Goal: Find specific page/section: Find specific page/section

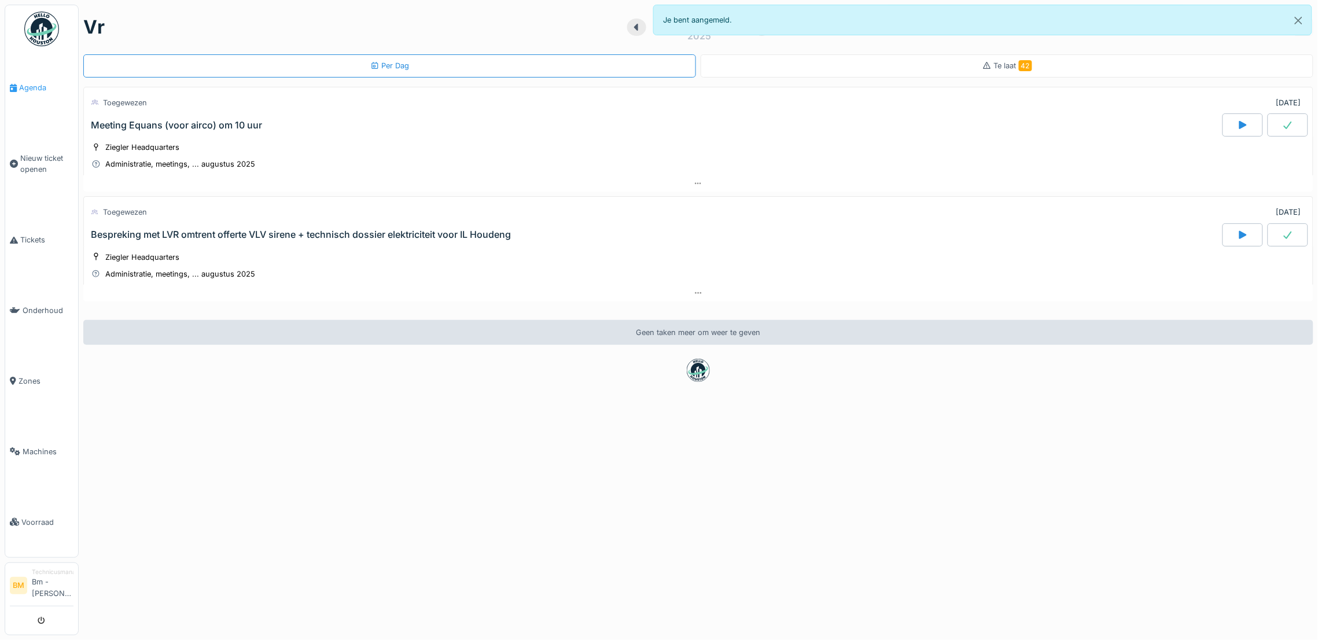
click at [24, 83] on span "Agenda" at bounding box center [46, 87] width 54 height 11
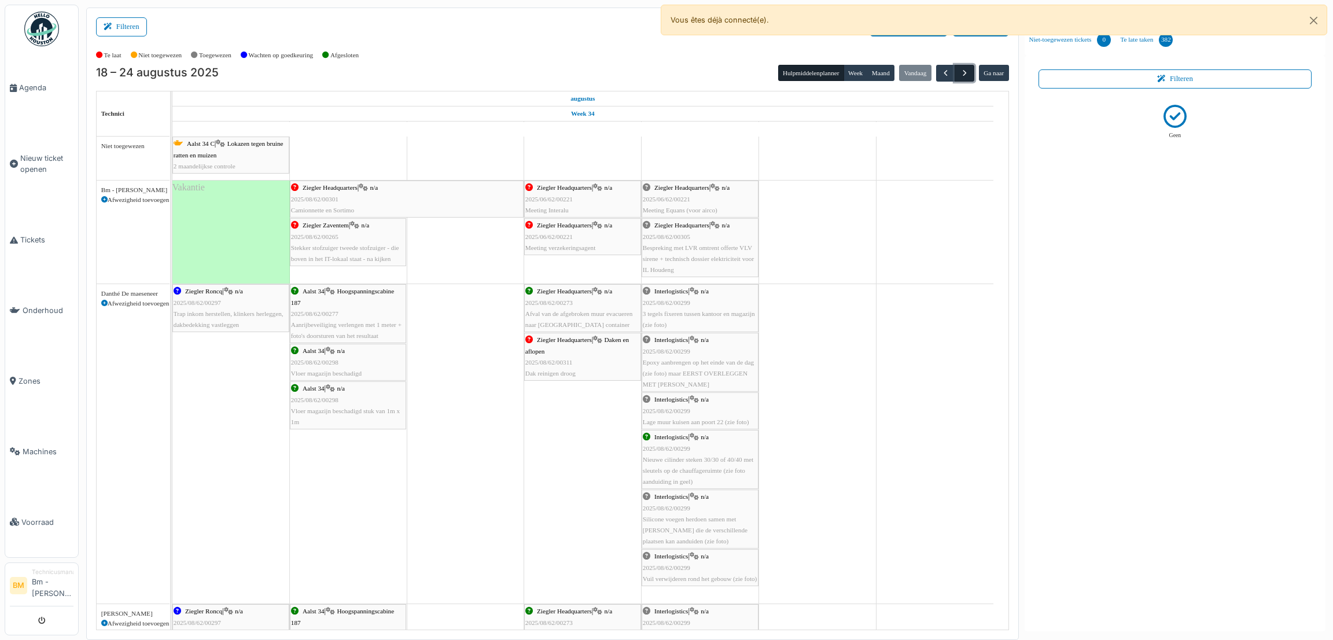
click at [966, 76] on span "button" at bounding box center [965, 73] width 10 height 10
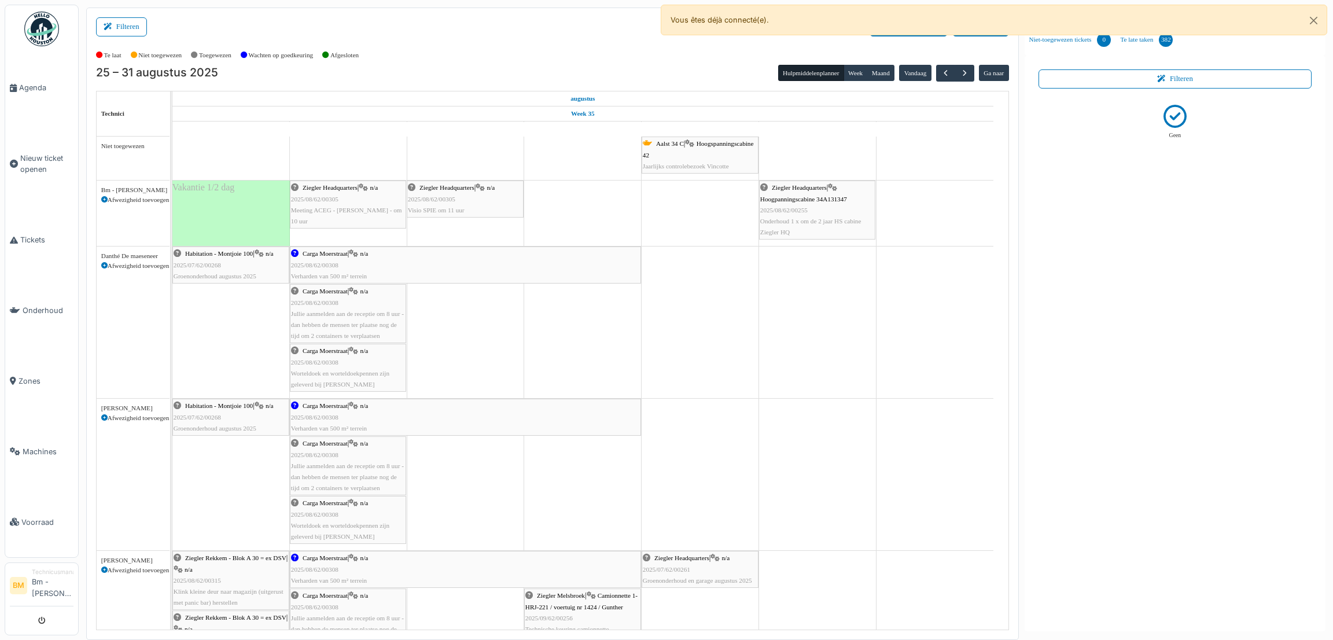
drag, startPoint x: 548, startPoint y: 52, endPoint x: 426, endPoint y: 3, distance: 131.4
click at [547, 52] on div "Te laat Niet toegewezen Toegewezen Wachten op goedkeuring Afgesloten" at bounding box center [552, 55] width 913 height 19
click at [967, 78] on span "button" at bounding box center [965, 73] width 10 height 10
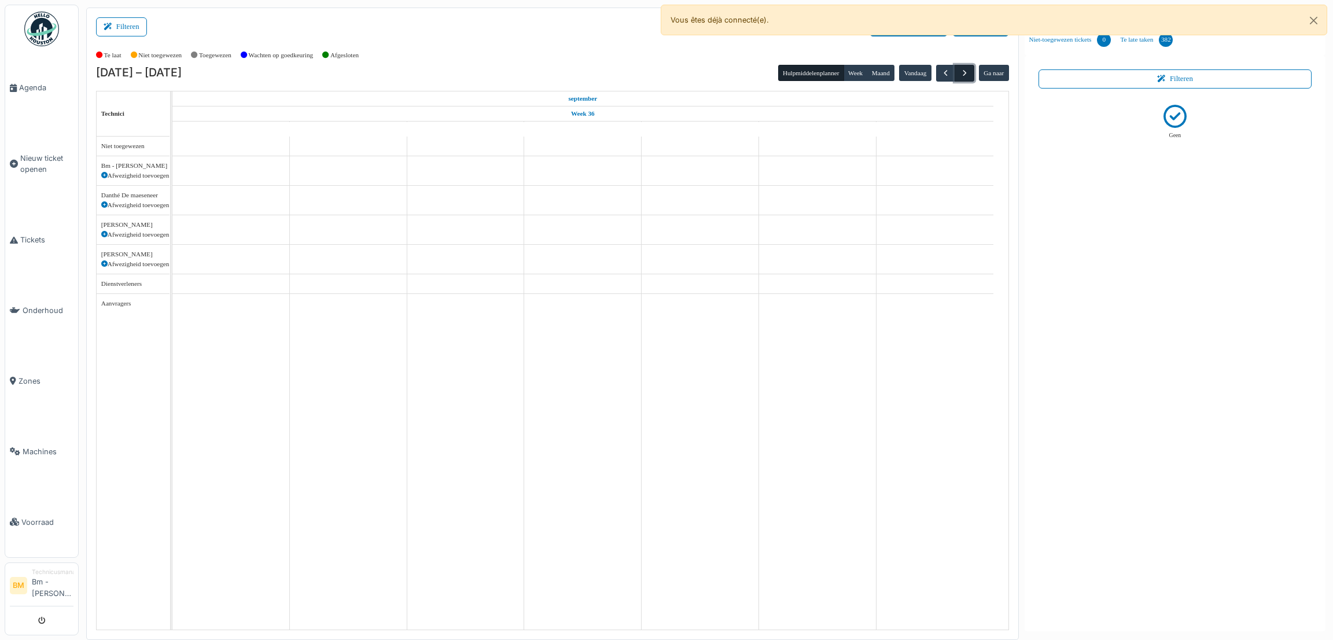
click at [967, 78] on span "button" at bounding box center [965, 73] width 10 height 10
click at [944, 75] on span "button" at bounding box center [946, 73] width 10 height 10
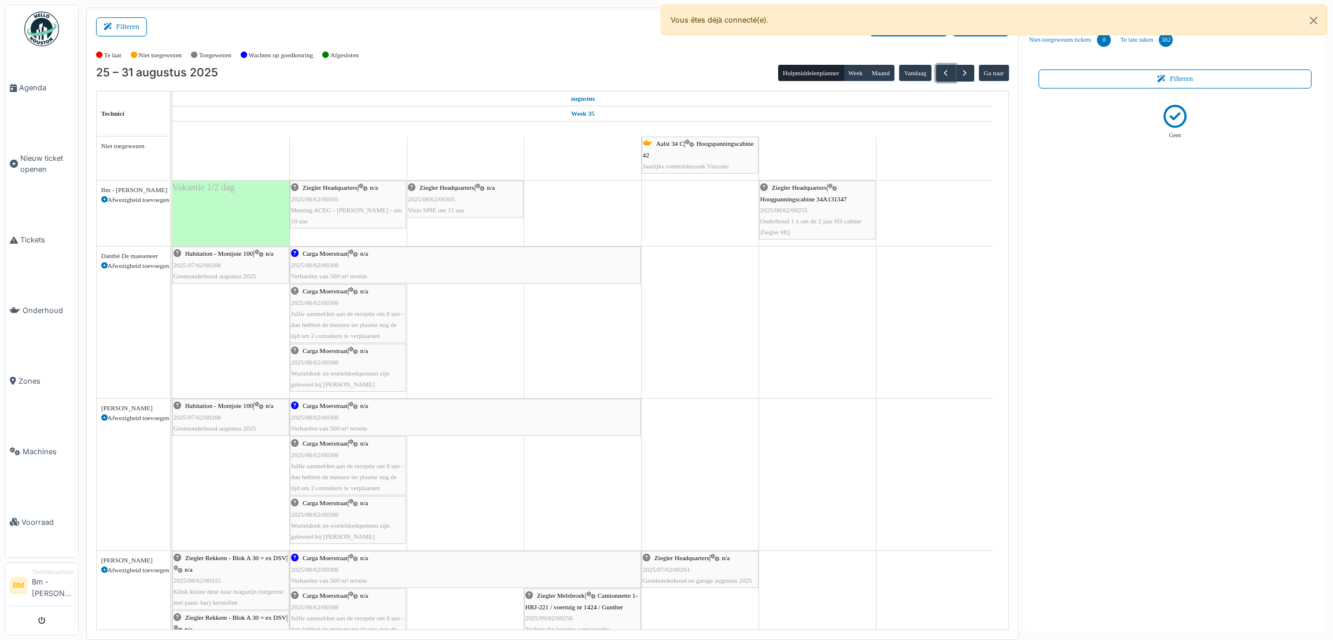
click at [936, 65] on button "button" at bounding box center [945, 73] width 19 height 17
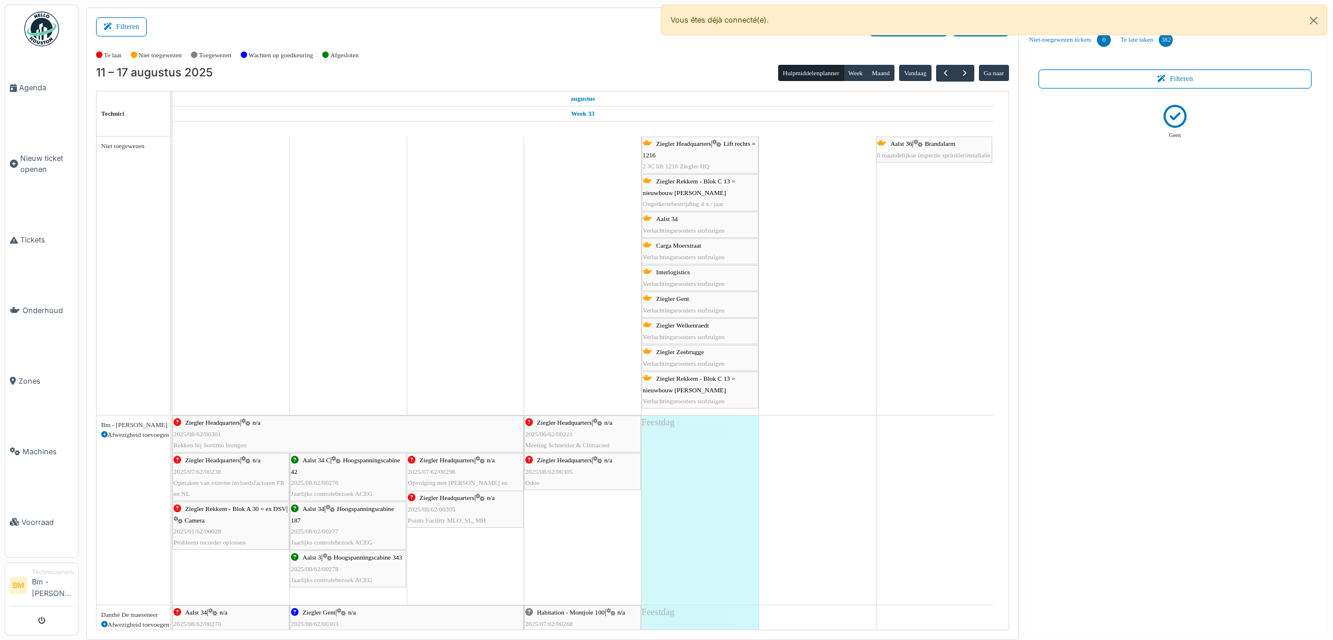
click at [303, 81] on div "11 – 17 augustus 2025 Hulpmiddelenplanner Week Maand Vandaag Ga naar Technici a…" at bounding box center [552, 347] width 913 height 565
click at [1316, 19] on button "Close" at bounding box center [1314, 20] width 26 height 31
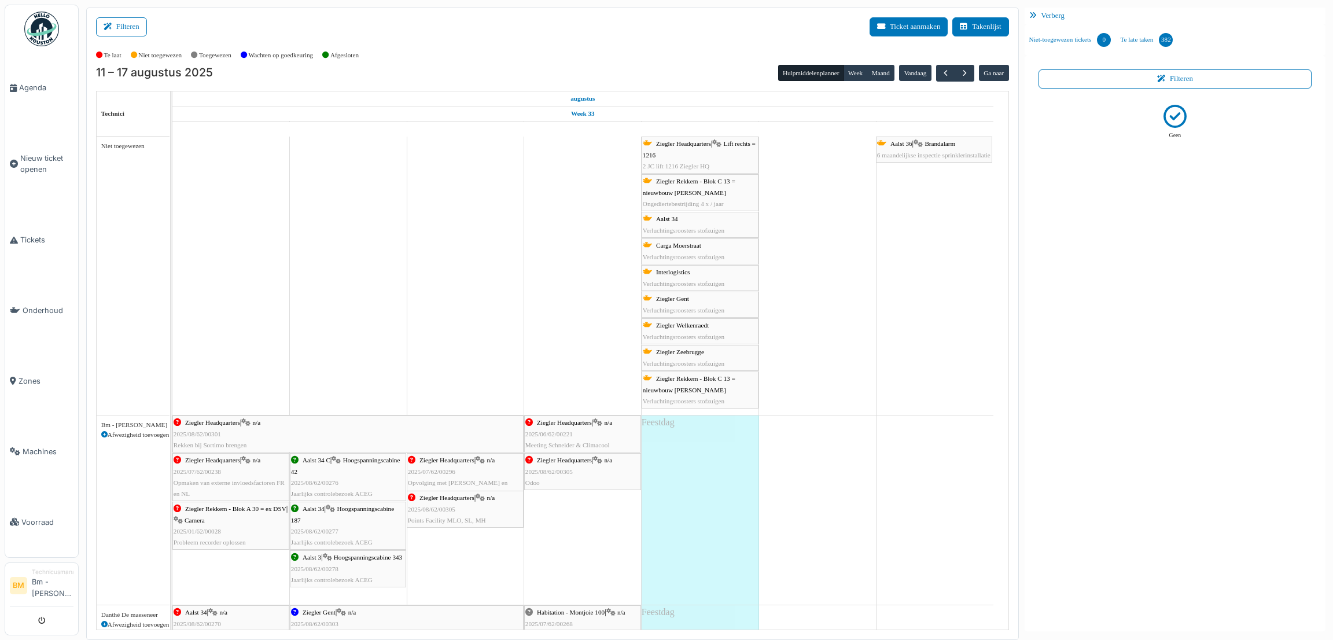
click at [1032, 13] on icon at bounding box center [1035, 16] width 12 height 8
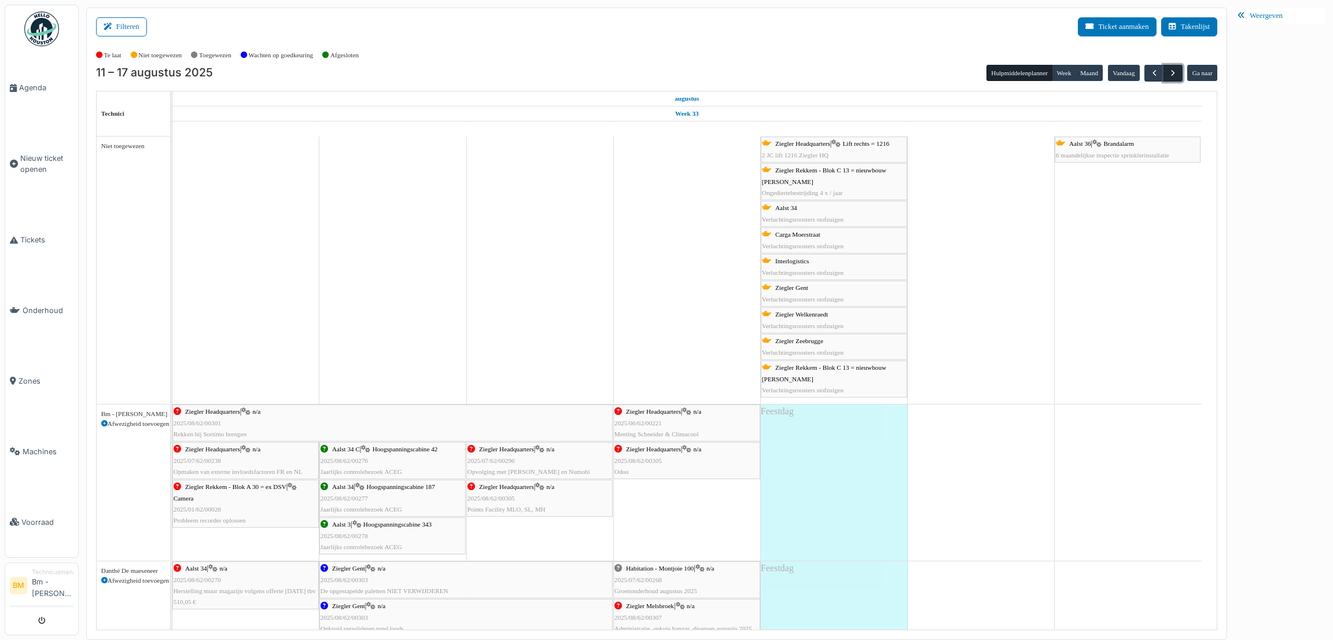
click at [1170, 78] on span "button" at bounding box center [1173, 73] width 10 height 10
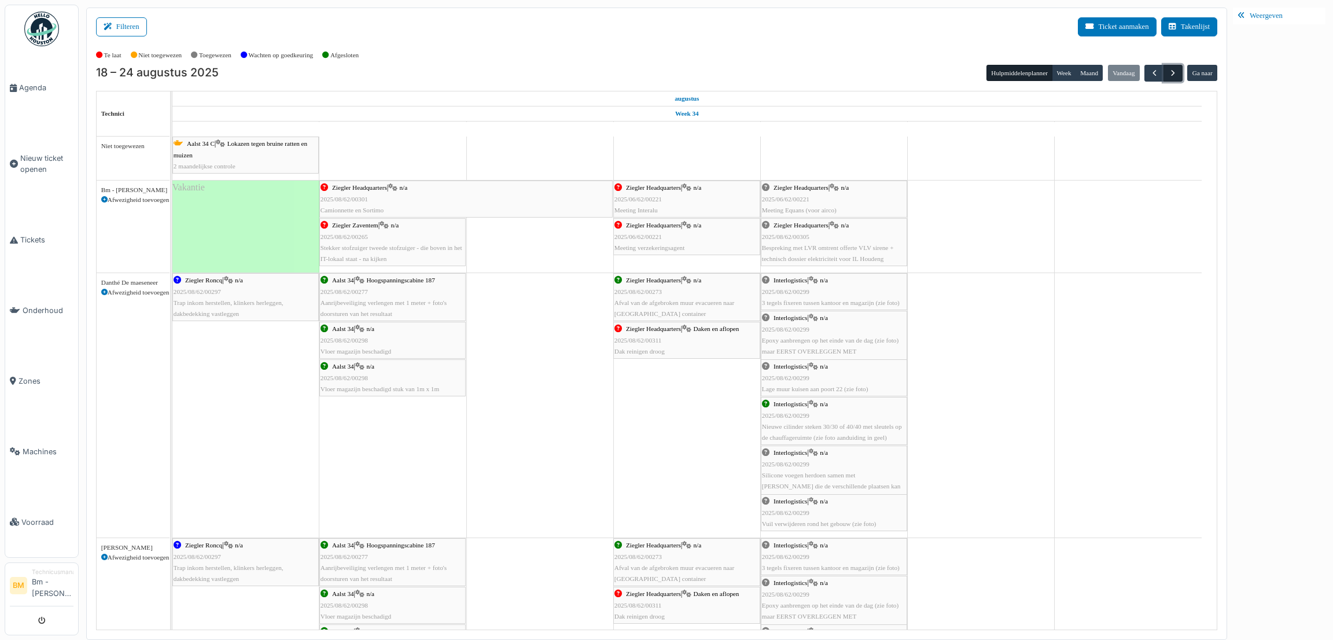
click at [1170, 78] on span "button" at bounding box center [1173, 73] width 10 height 10
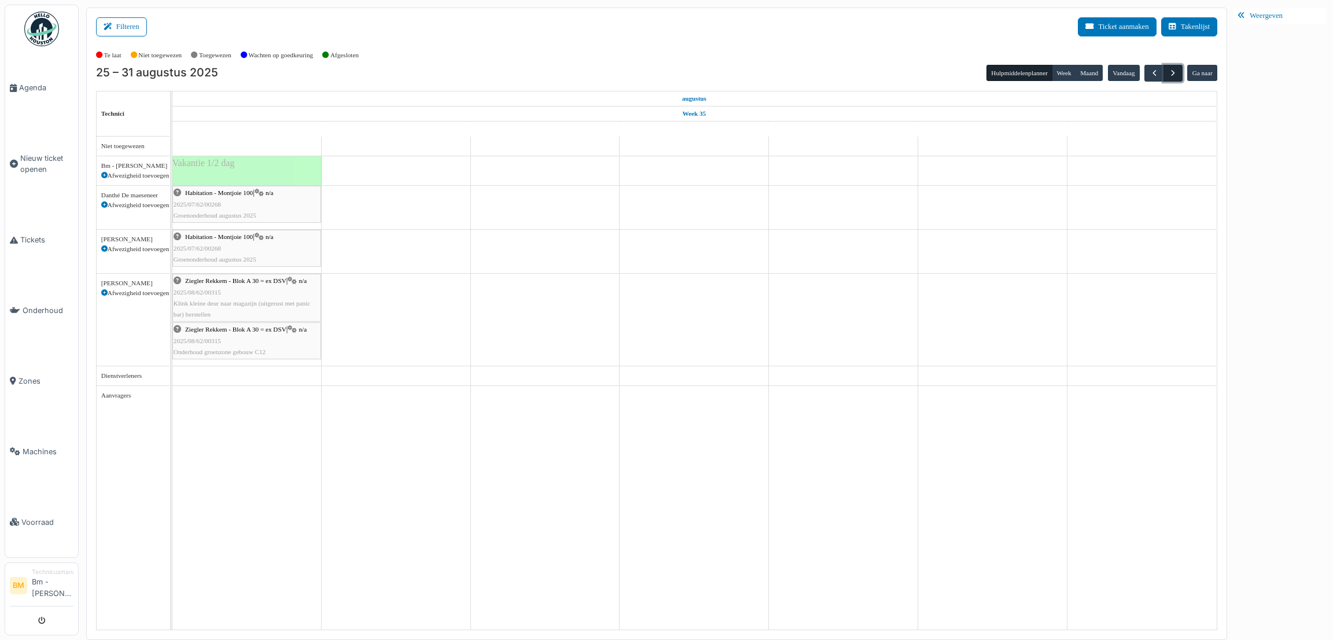
click at [1170, 78] on span "button" at bounding box center [1173, 73] width 10 height 10
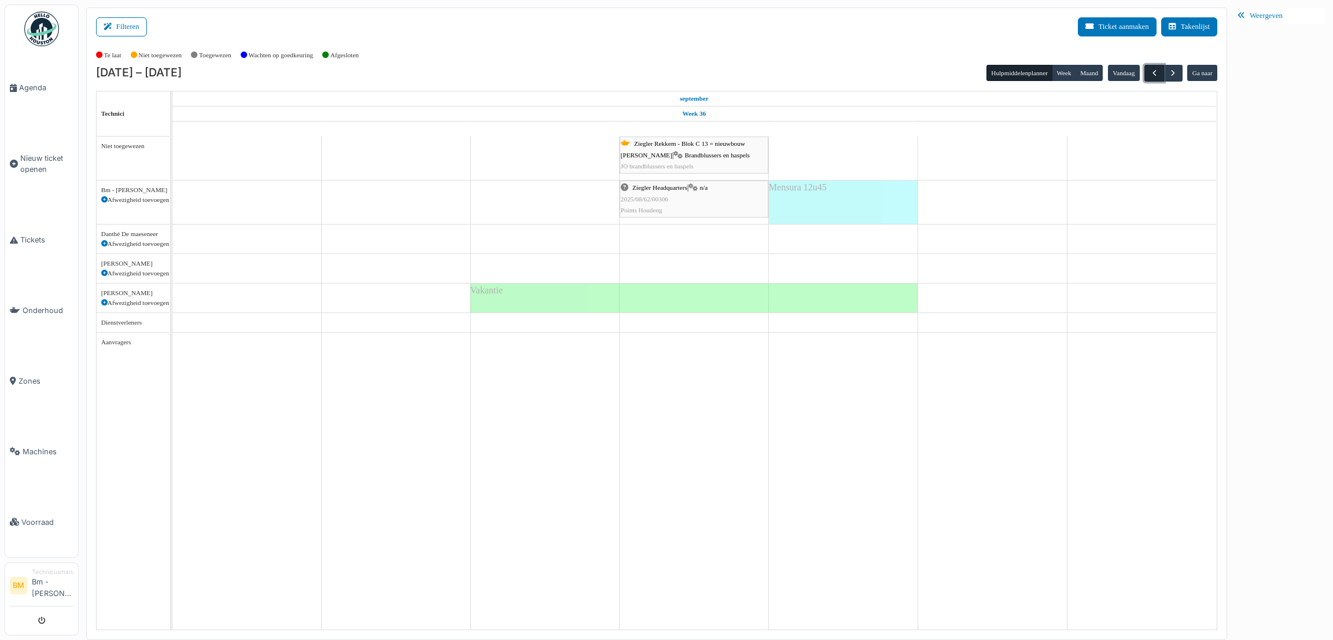
click at [1150, 72] on span "button" at bounding box center [1155, 73] width 10 height 10
